Goal: Task Accomplishment & Management: Manage account settings

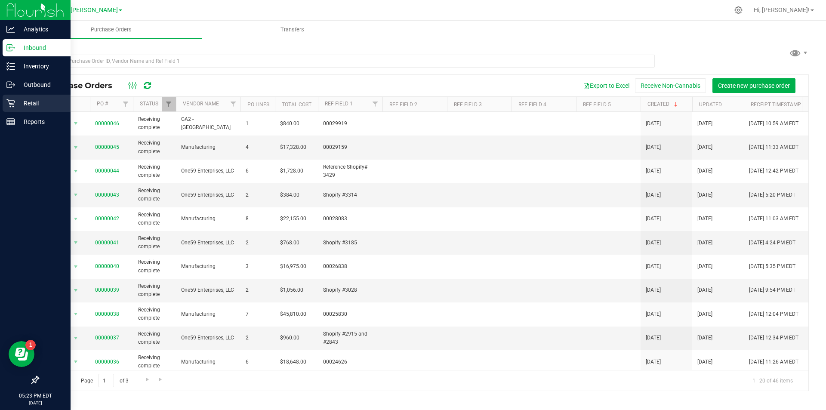
click at [14, 104] on icon at bounding box center [10, 103] width 8 height 8
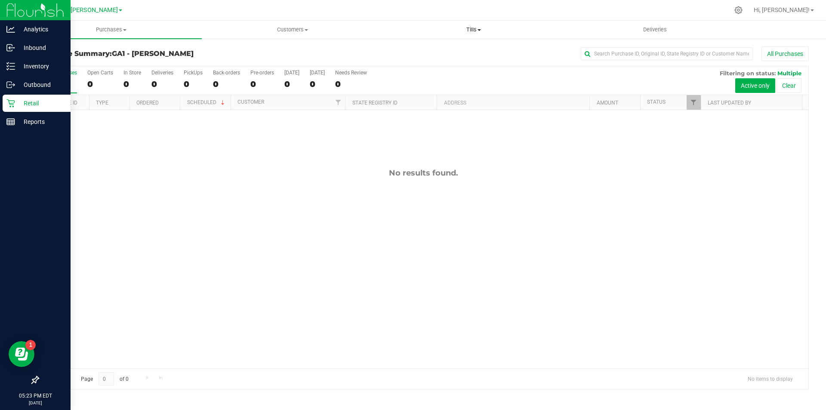
click at [467, 25] on uib-tab-heading "Tills Manage tills Reconcile e-payments" at bounding box center [473, 29] width 180 height 17
click at [433, 50] on span "Manage tills" at bounding box center [412, 51] width 58 height 7
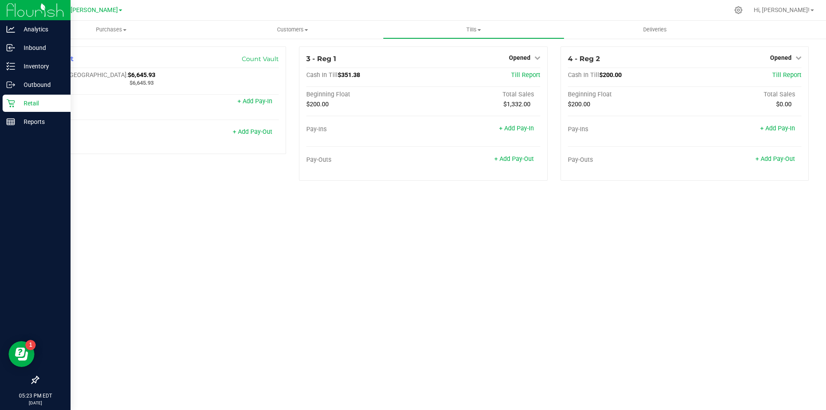
click at [433, 225] on div "Purchases Summary of purchases Fulfillment All purchases Customers All customer…" at bounding box center [423, 215] width 805 height 389
click at [427, 218] on div "Purchases Summary of purchases Fulfillment All purchases Customers All customer…" at bounding box center [423, 215] width 805 height 389
click at [788, 54] on span "Opened" at bounding box center [780, 57] width 21 height 7
click at [780, 77] on link "Close Till" at bounding box center [781, 75] width 23 height 7
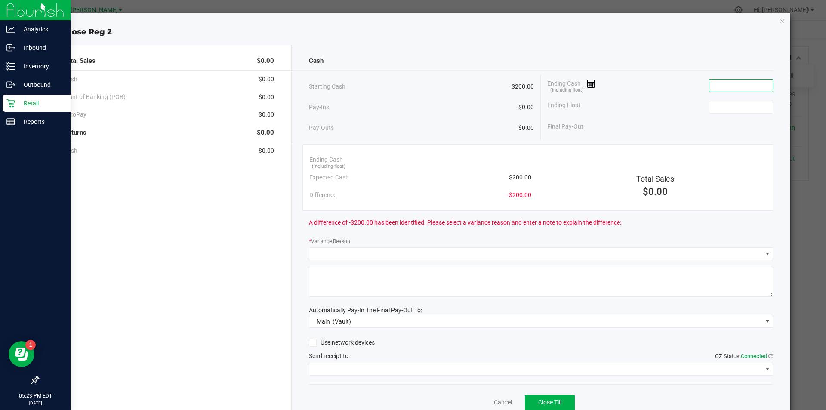
click at [733, 80] on input at bounding box center [740, 86] width 63 height 12
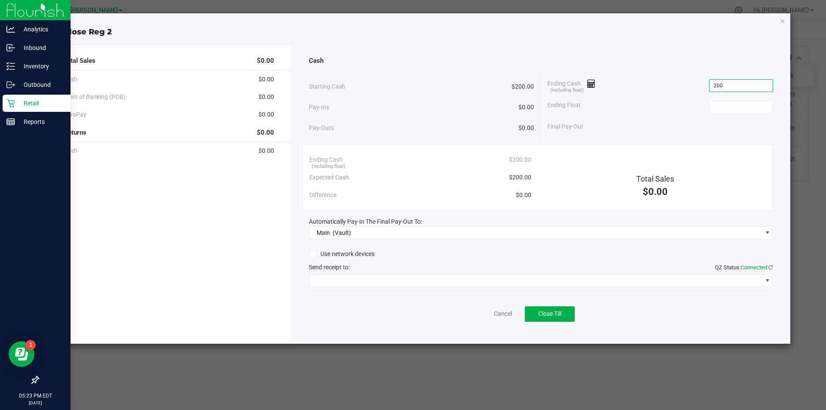
type input "$200.00"
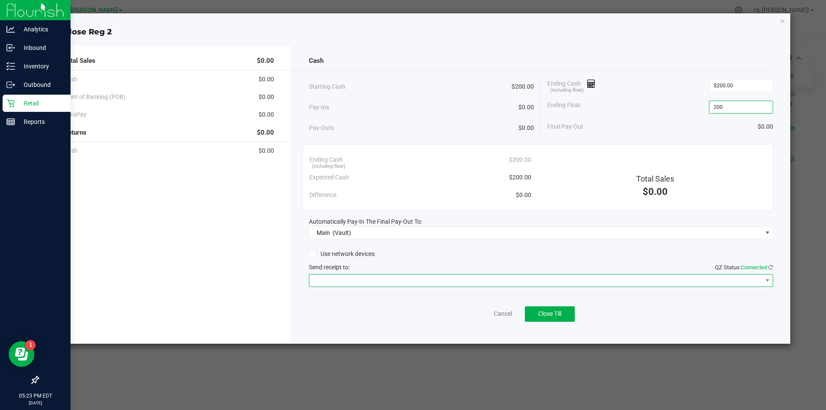
type input "$200.00"
click at [385, 278] on span at bounding box center [535, 280] width 453 height 12
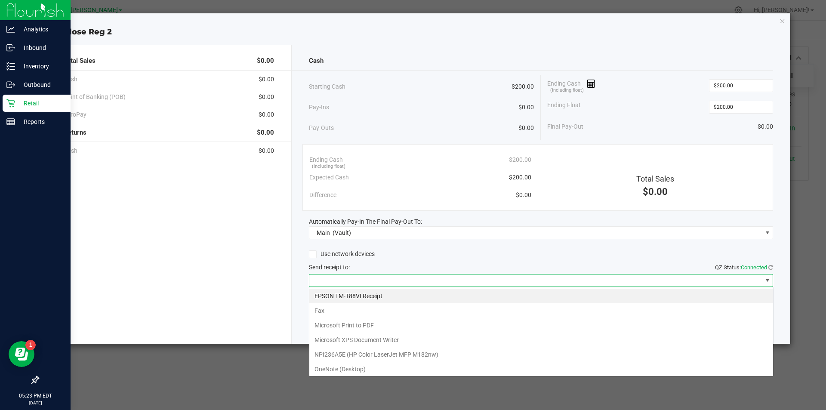
scroll to position [13, 464]
click at [382, 287] on div "EPSON TM-T88VI Receipt Fax Microsoft Print to PDF Microsoft XPS Document Writer…" at bounding box center [541, 332] width 464 height 90
click at [415, 293] on Receipt "EPSON TM-T88VI Receipt" at bounding box center [541, 296] width 464 height 15
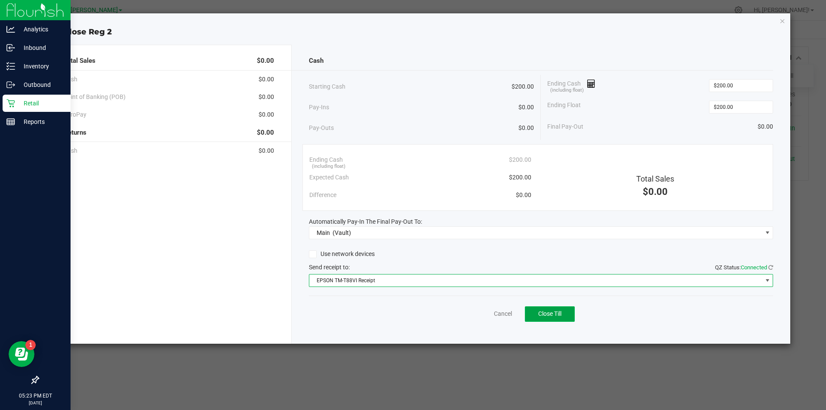
click at [558, 316] on span "Close Till" at bounding box center [549, 313] width 23 height 7
